Goal: Find contact information: Find contact information

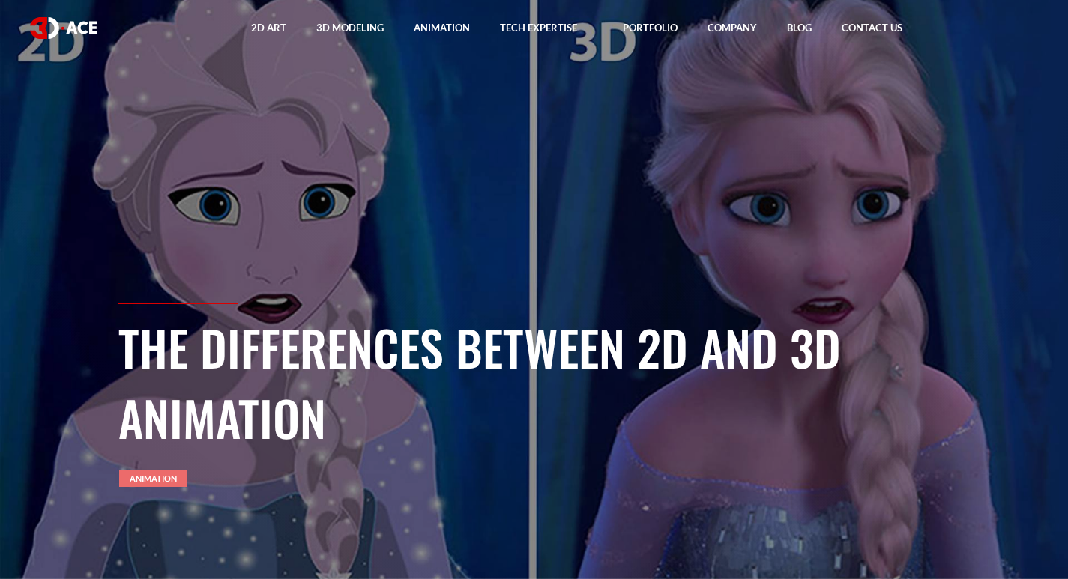
click at [162, 473] on link "Animation" at bounding box center [153, 478] width 68 height 17
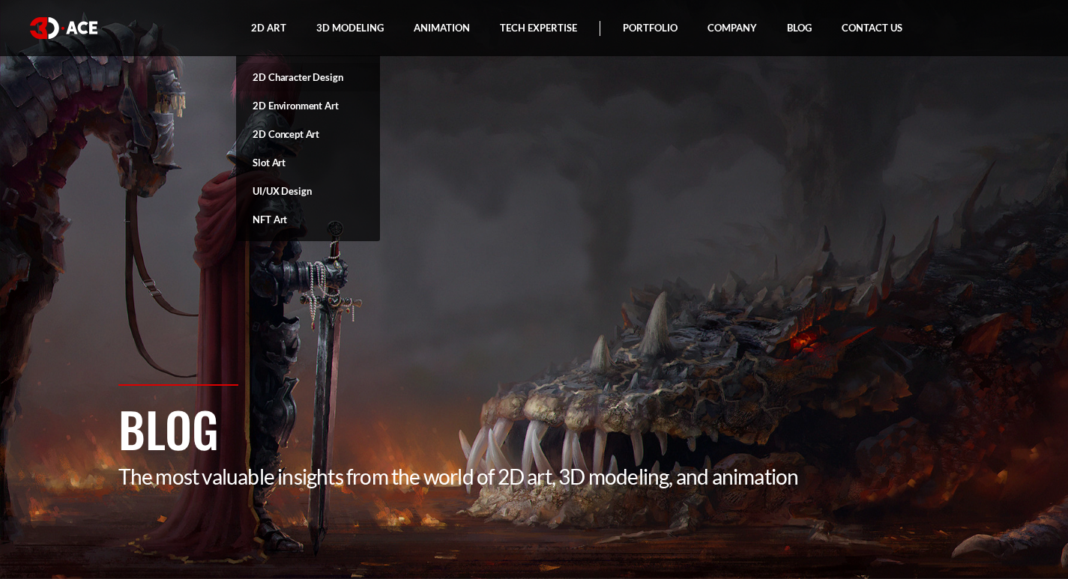
click at [271, 76] on link "2D Character Design" at bounding box center [308, 77] width 144 height 28
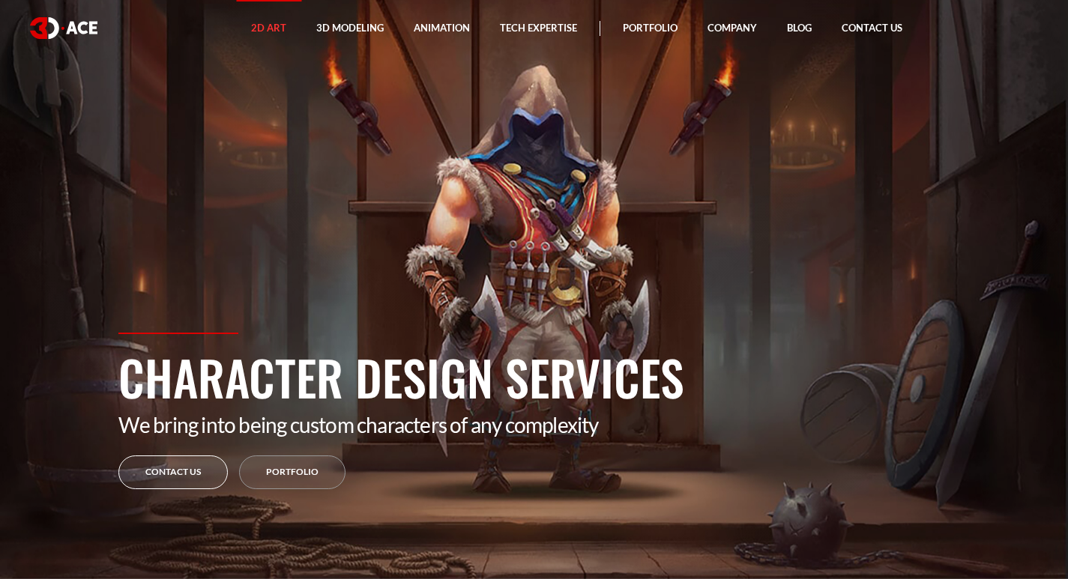
click at [174, 481] on link "Contact Us" at bounding box center [172, 473] width 109 height 34
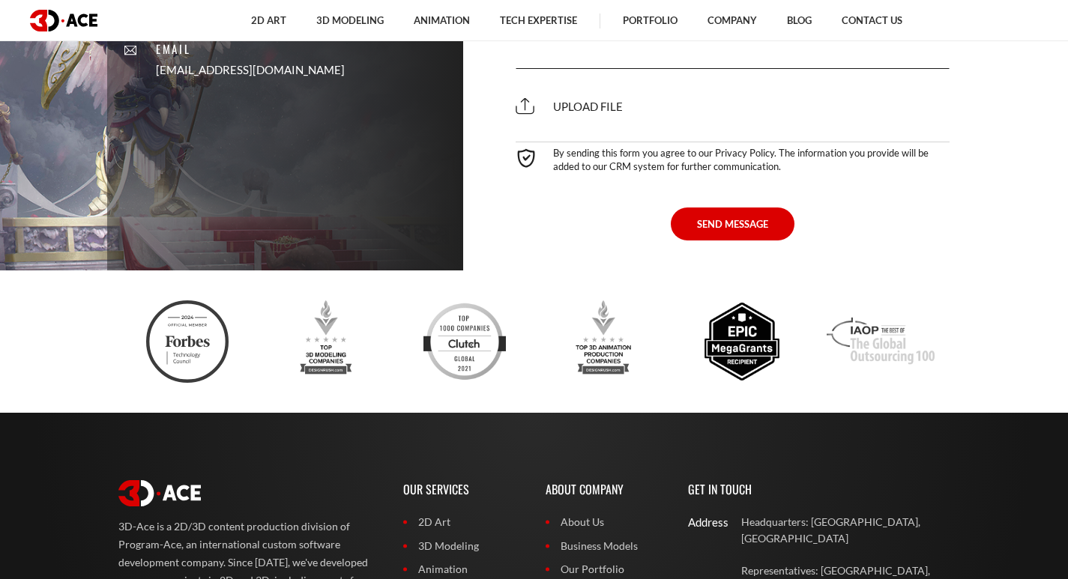
scroll to position [891, 0]
